Goal: Check status: Check status

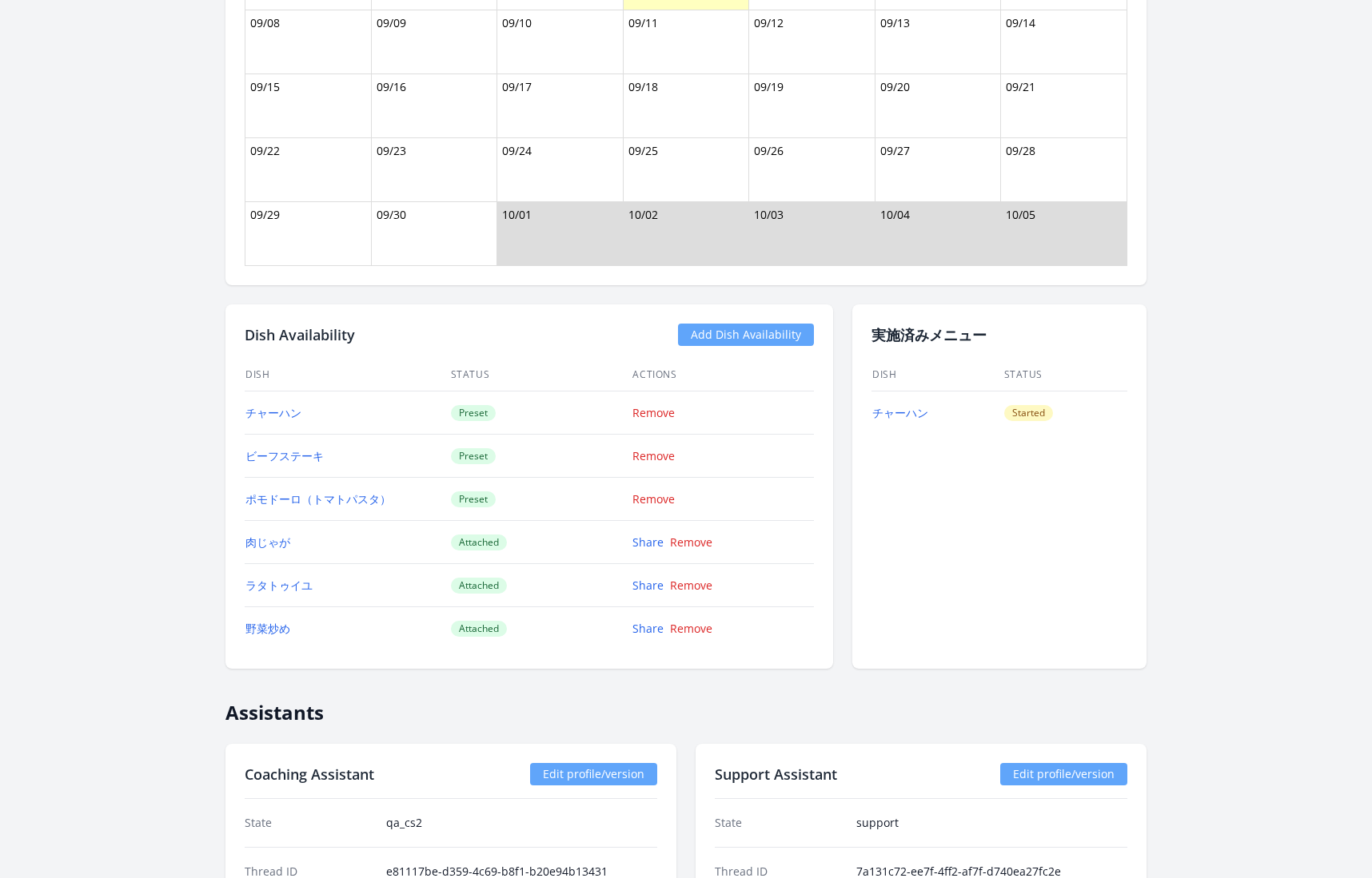
scroll to position [1283, 0]
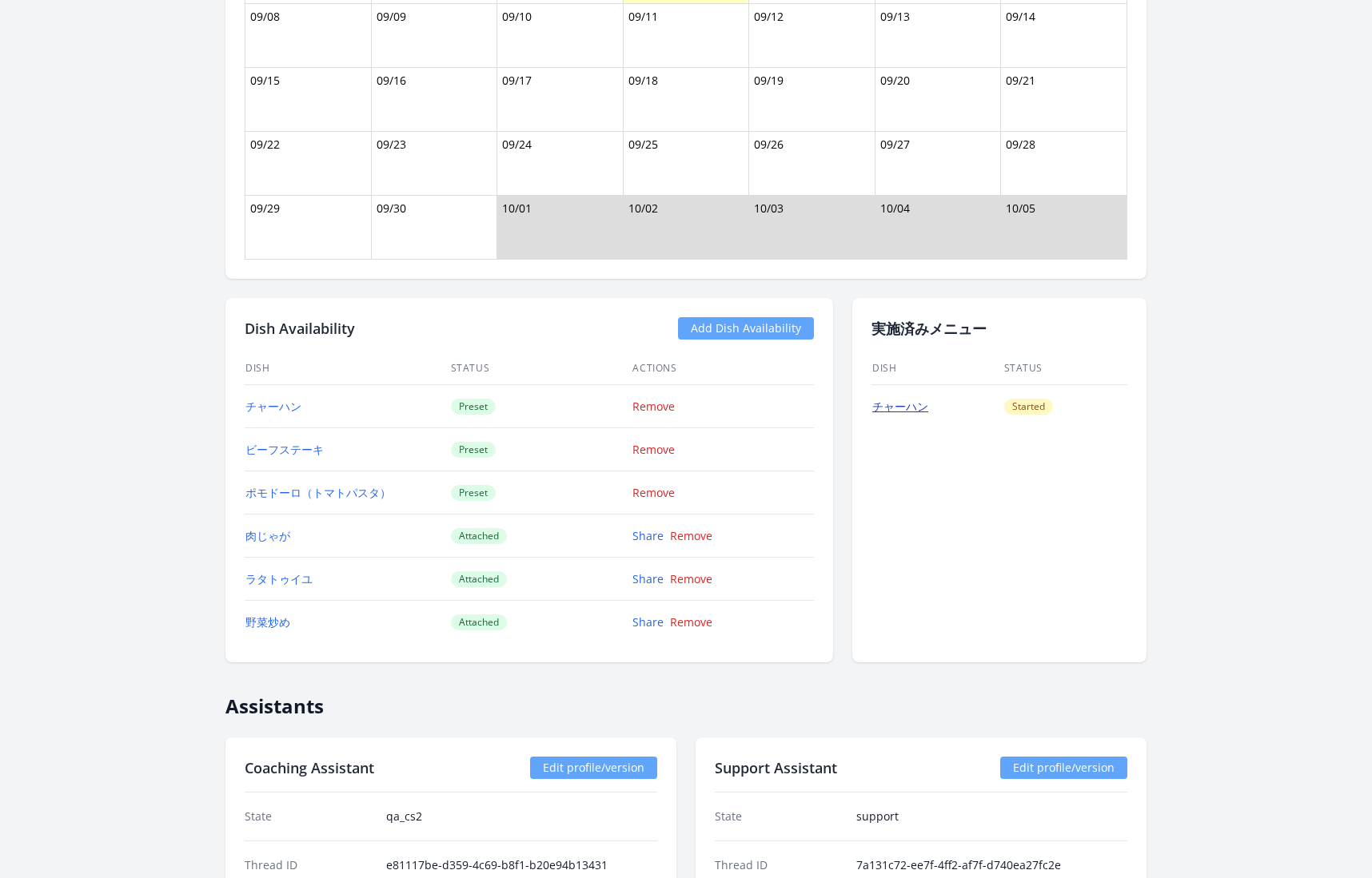
click at [904, 398] on link "チャーハン" at bounding box center [899, 406] width 56 height 15
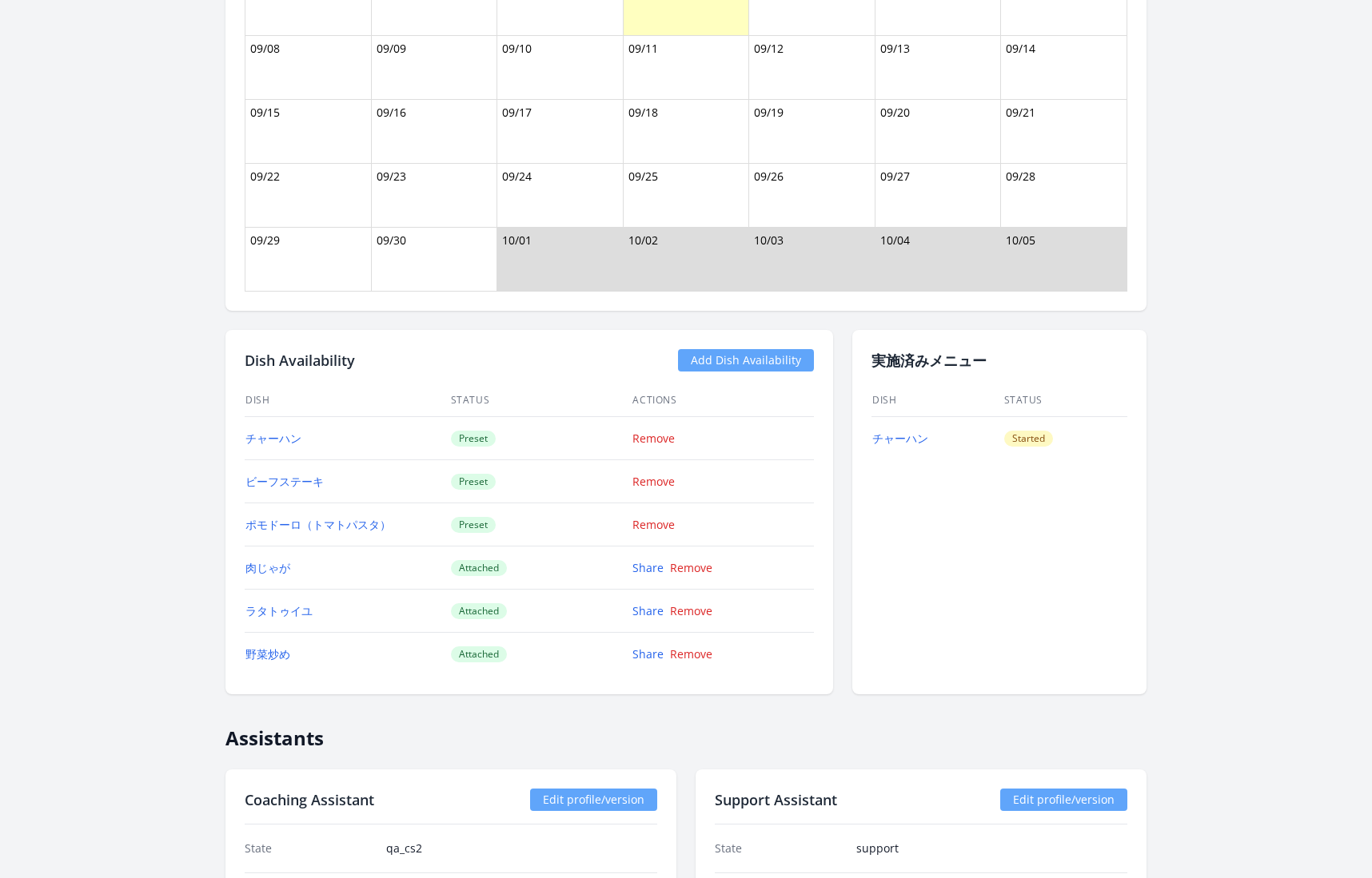
scroll to position [1254, 0]
click at [908, 429] on link "チャーハン" at bounding box center [899, 435] width 56 height 15
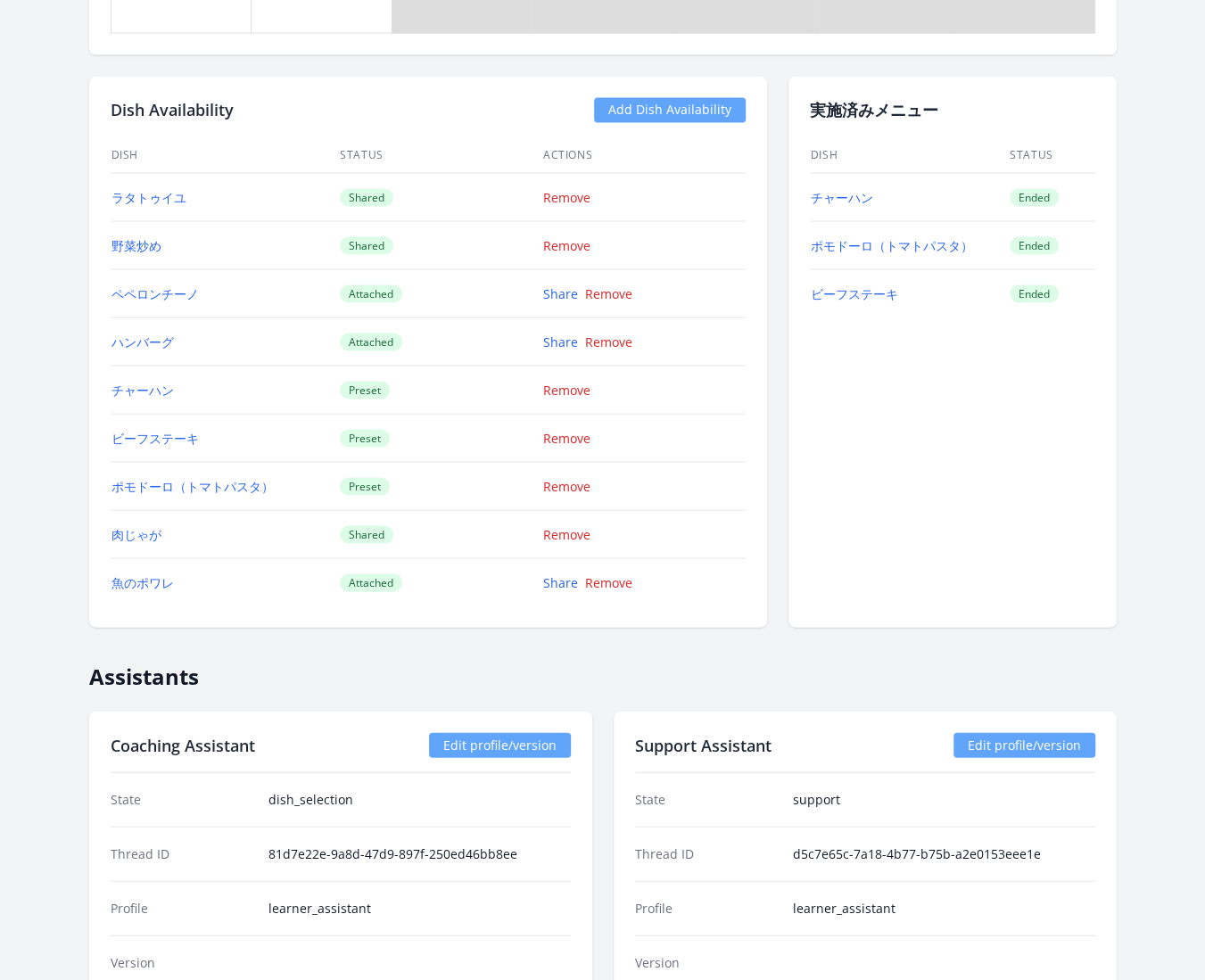
scroll to position [1623, 0]
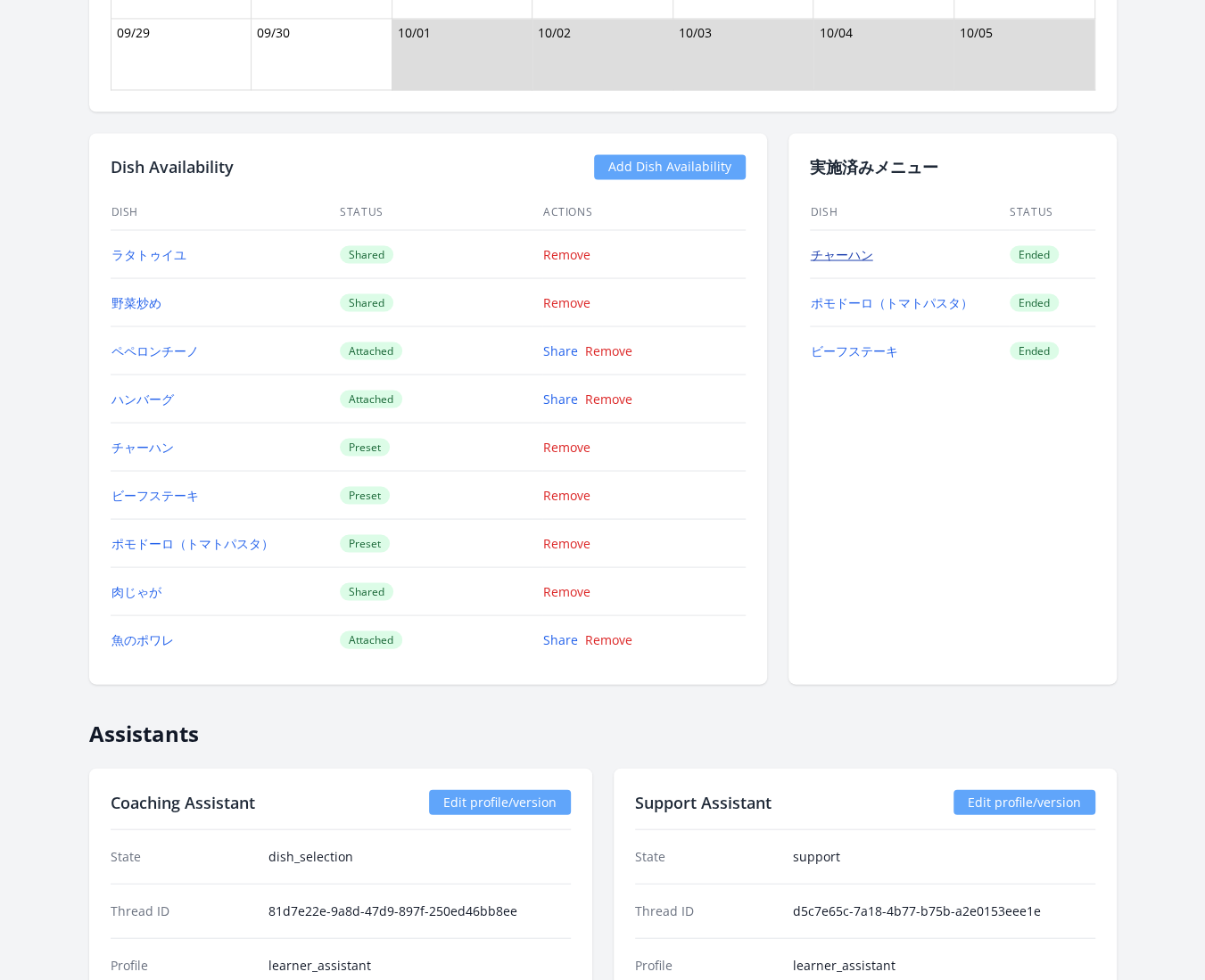
click at [856, 247] on link "チャーハン" at bounding box center [841, 253] width 62 height 17
